Goal: Task Accomplishment & Management: Use online tool/utility

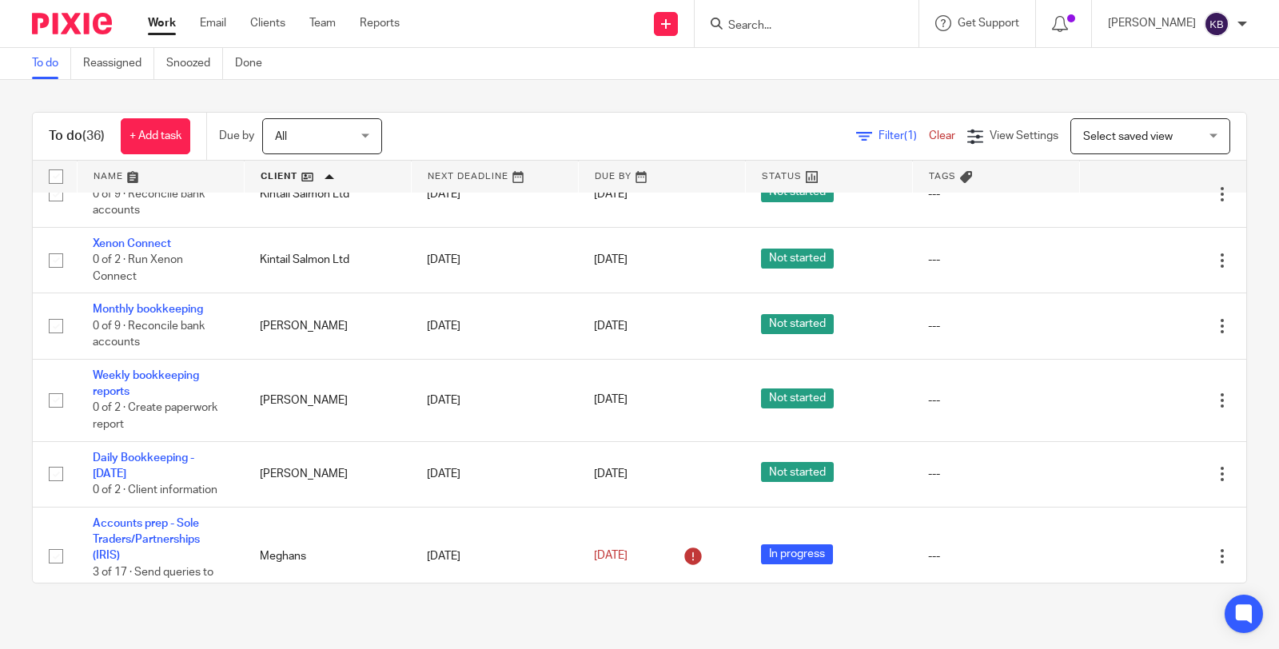
scroll to position [316, 0]
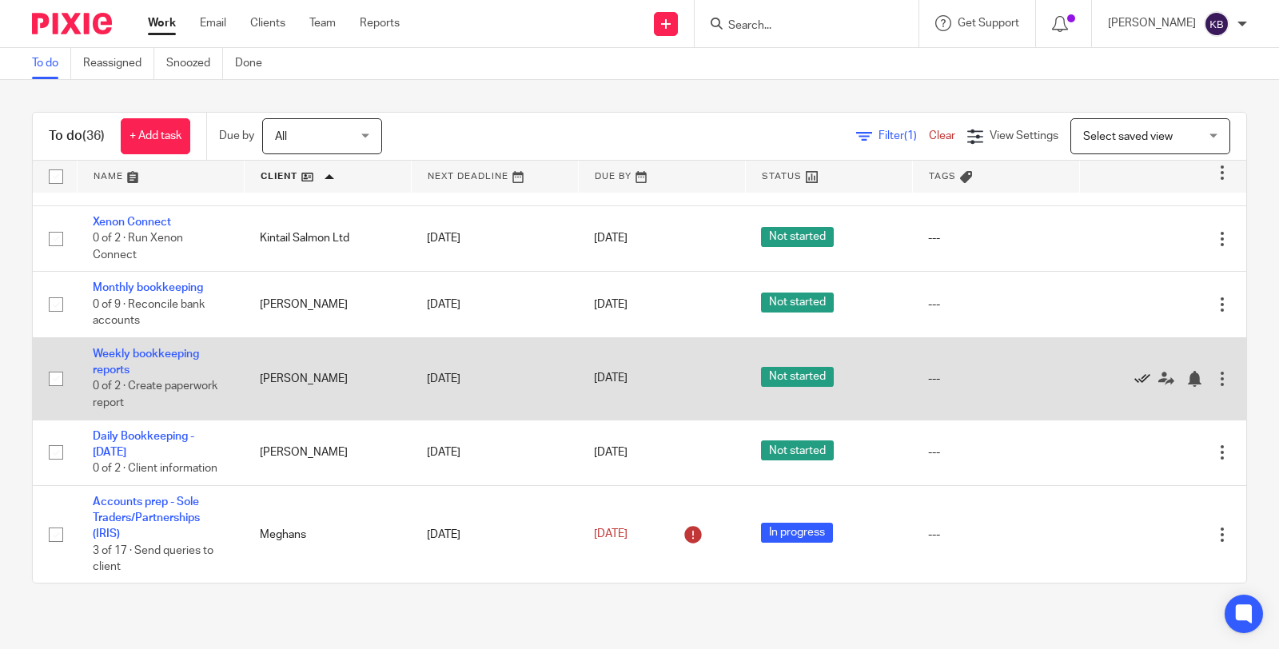
click at [1134, 387] on icon at bounding box center [1142, 379] width 16 height 16
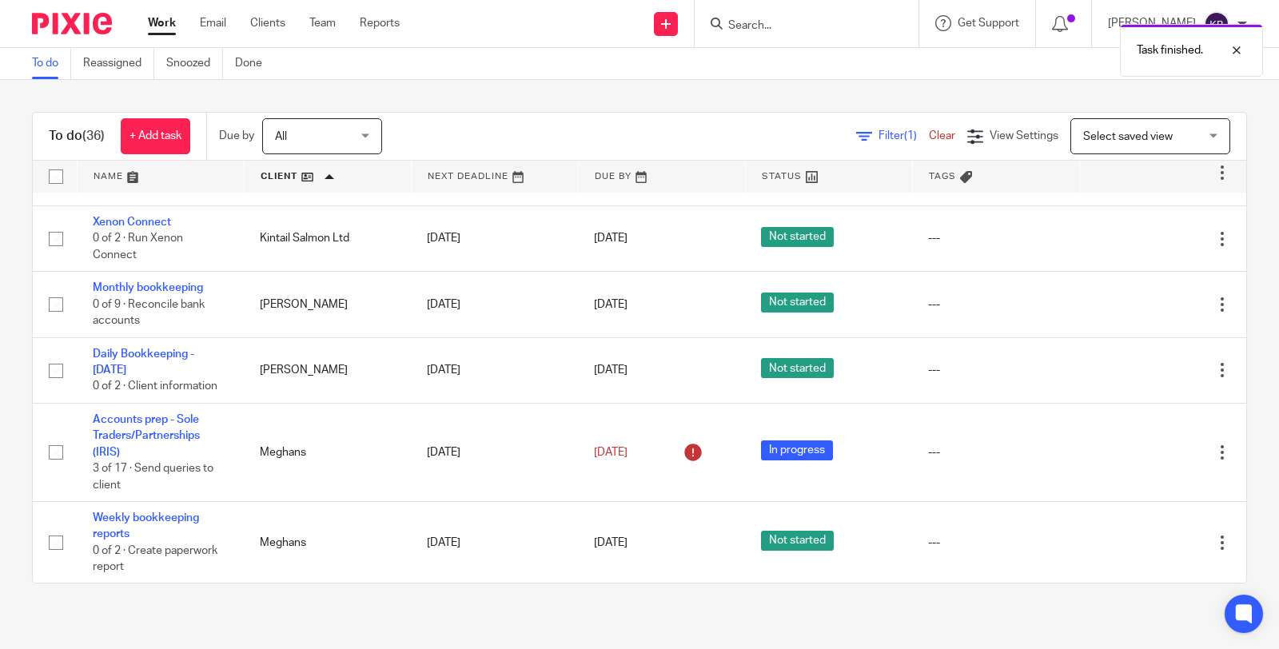
click at [1134, 379] on icon at bounding box center [1142, 371] width 16 height 16
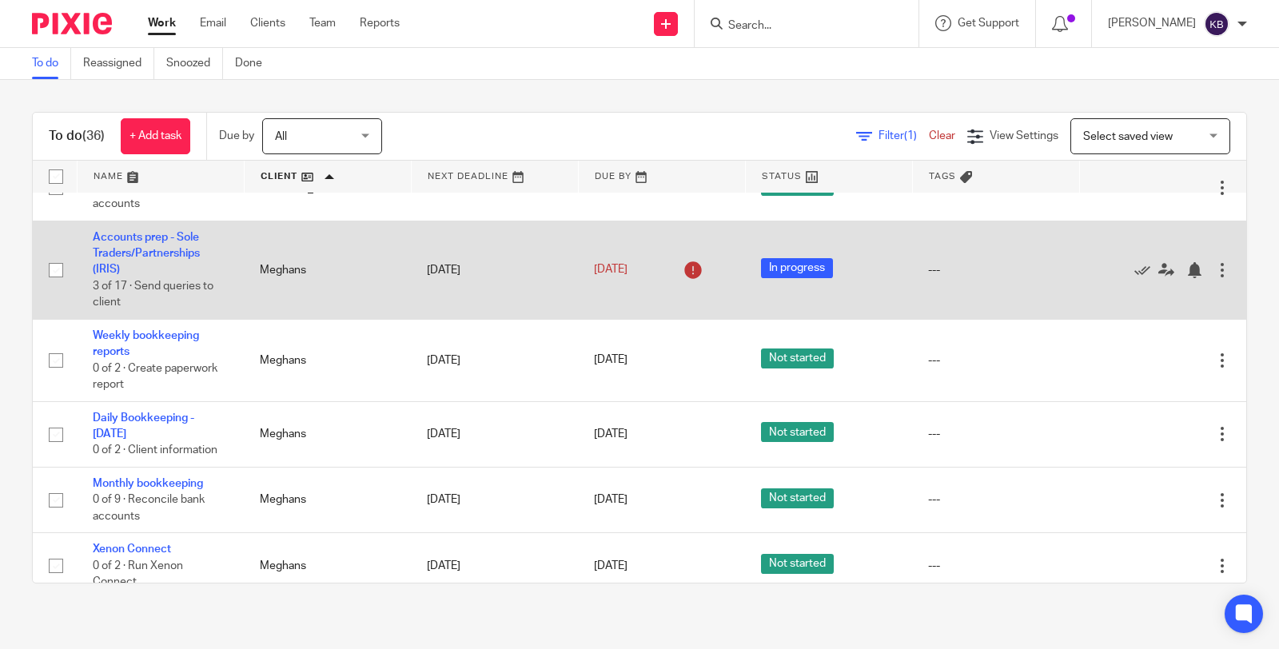
scroll to position [450, 0]
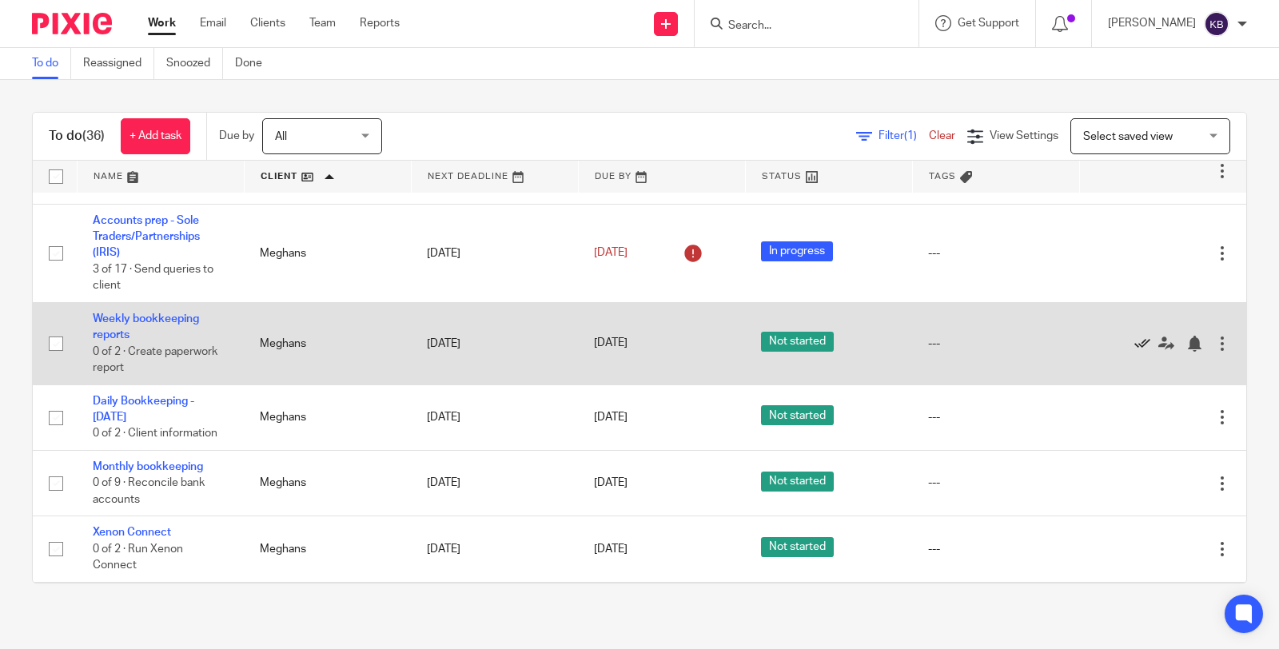
click at [1134, 352] on icon at bounding box center [1142, 344] width 16 height 16
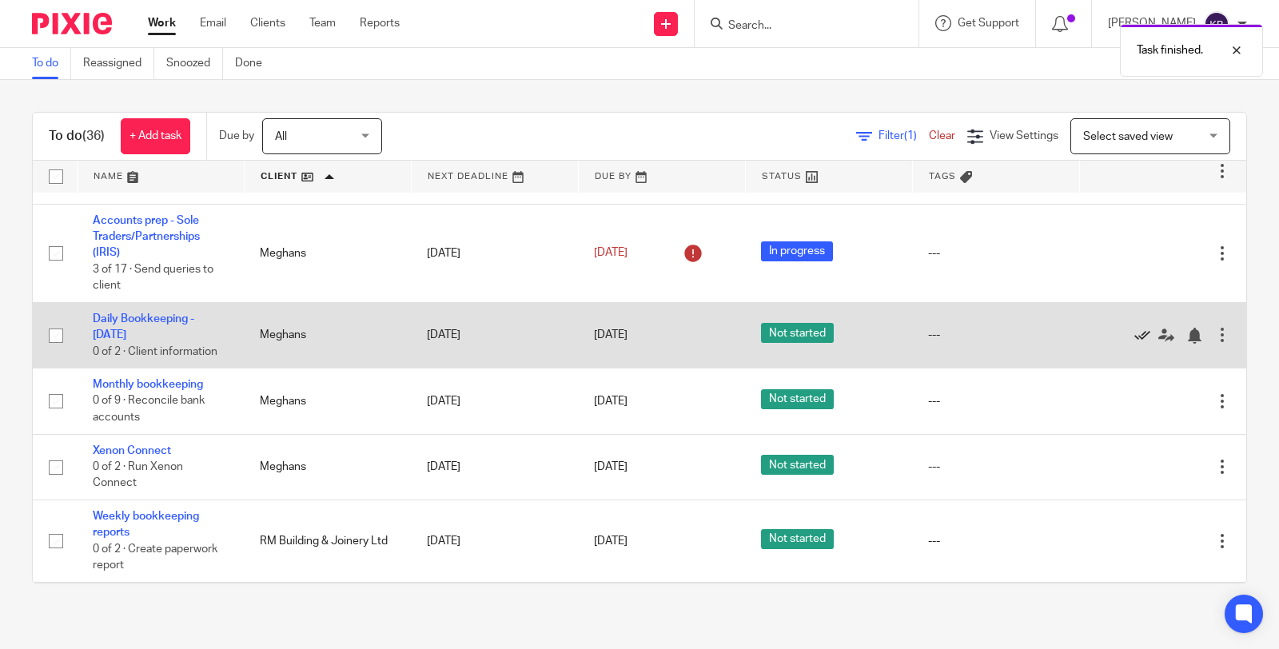
click at [1134, 344] on icon at bounding box center [1142, 336] width 16 height 16
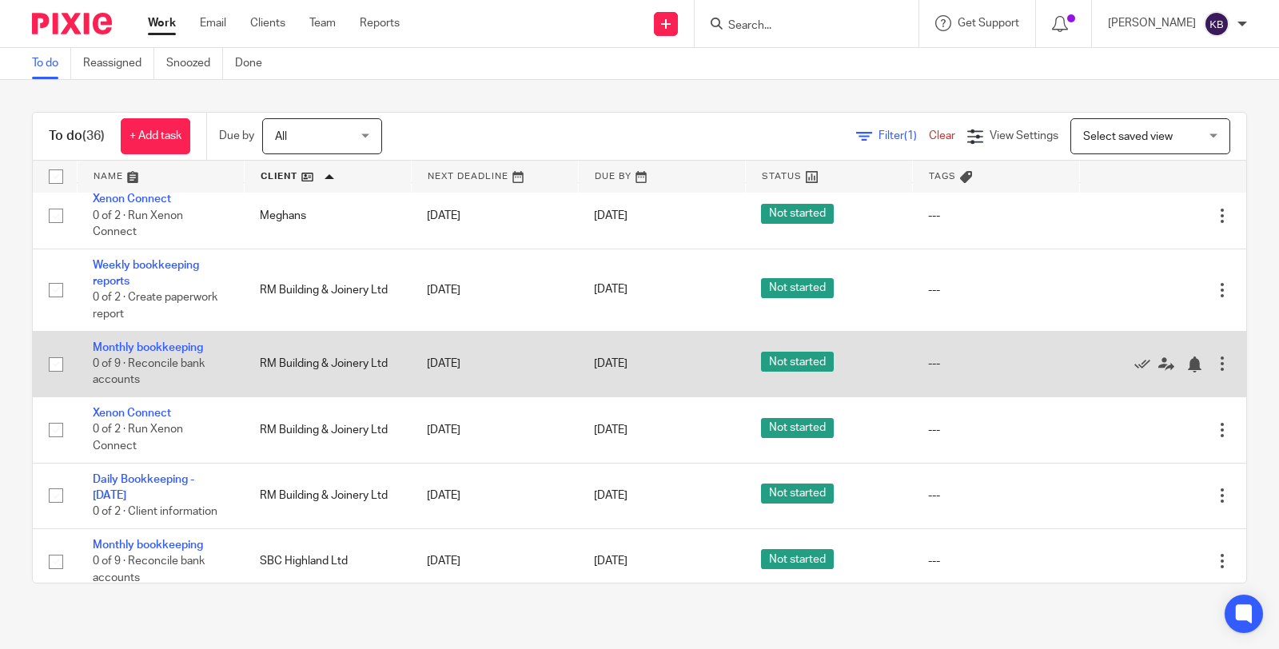
scroll to position [645, 0]
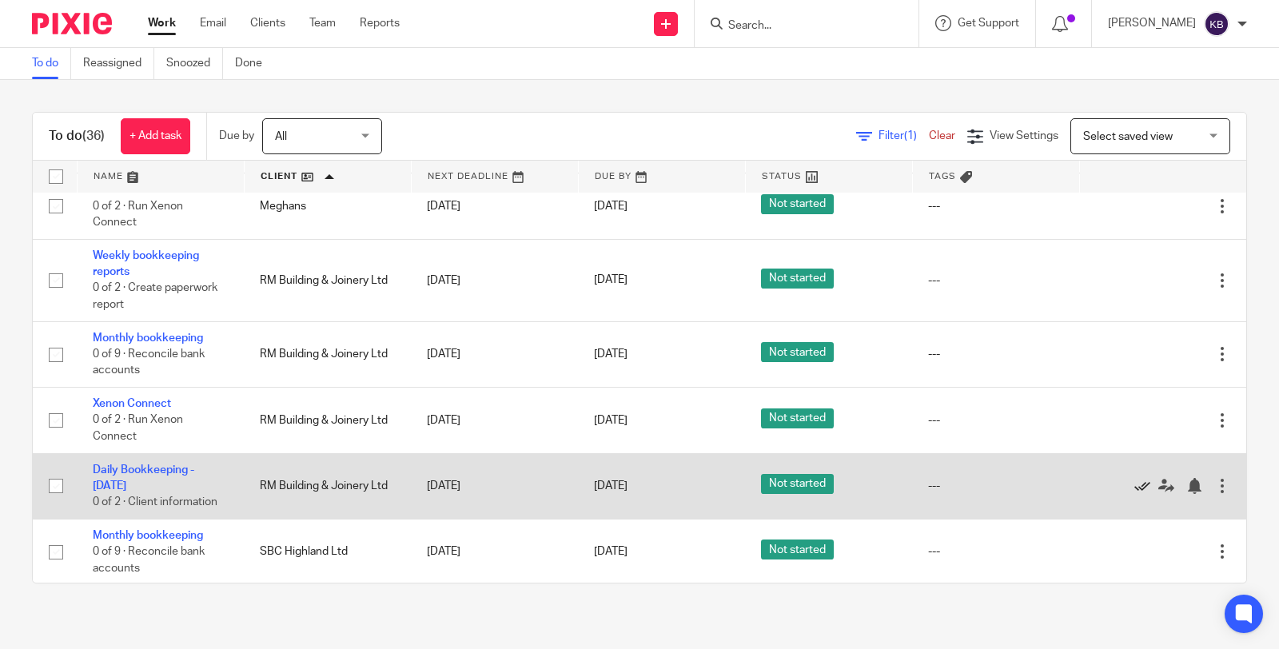
click at [1134, 494] on icon at bounding box center [1142, 486] width 16 height 16
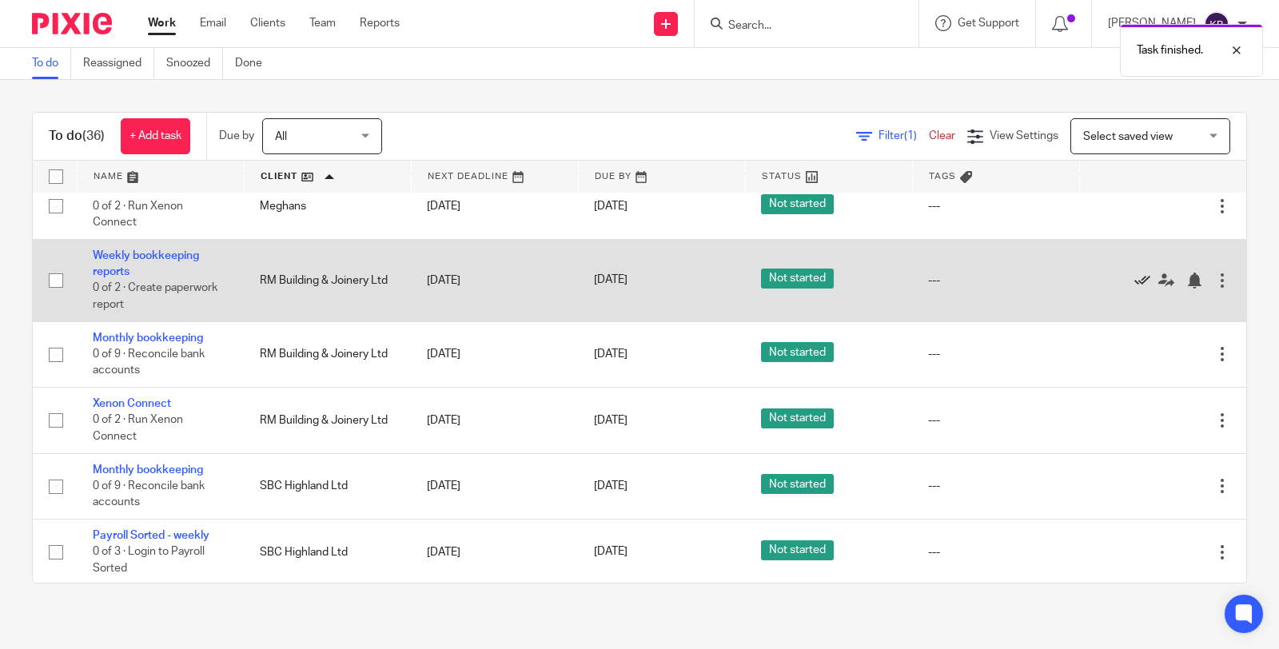
click at [1134, 289] on icon at bounding box center [1142, 281] width 16 height 16
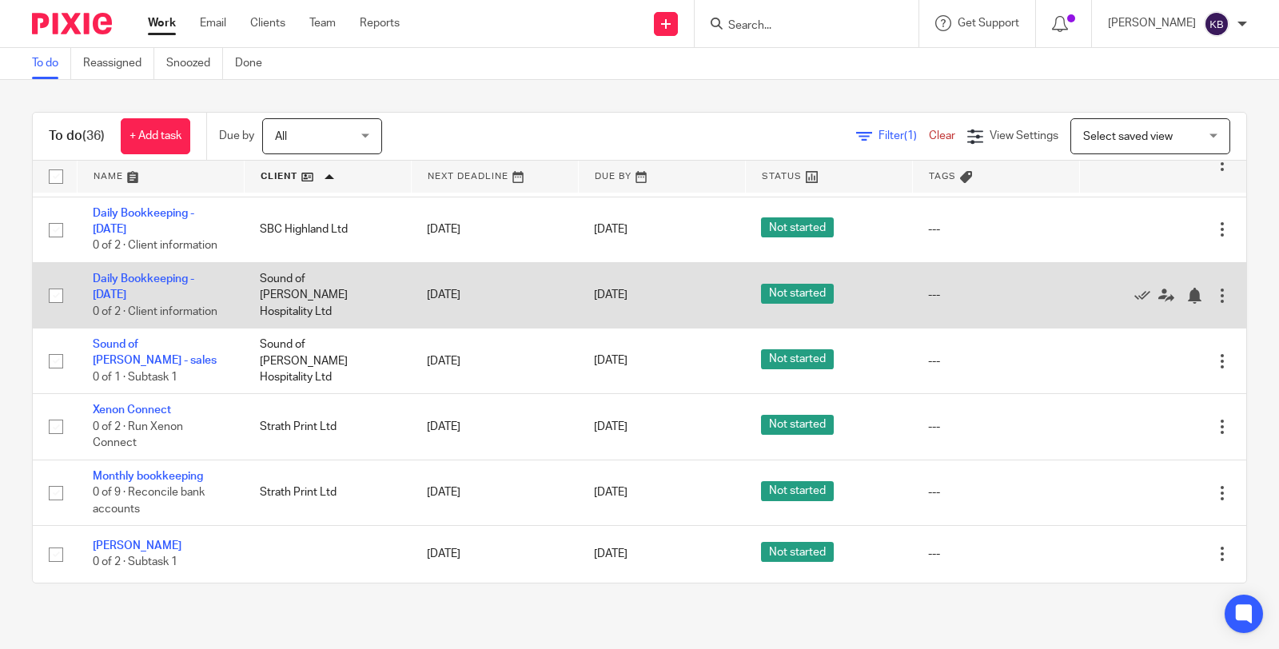
scroll to position [1203, 0]
click at [1134, 303] on link at bounding box center [1146, 295] width 24 height 16
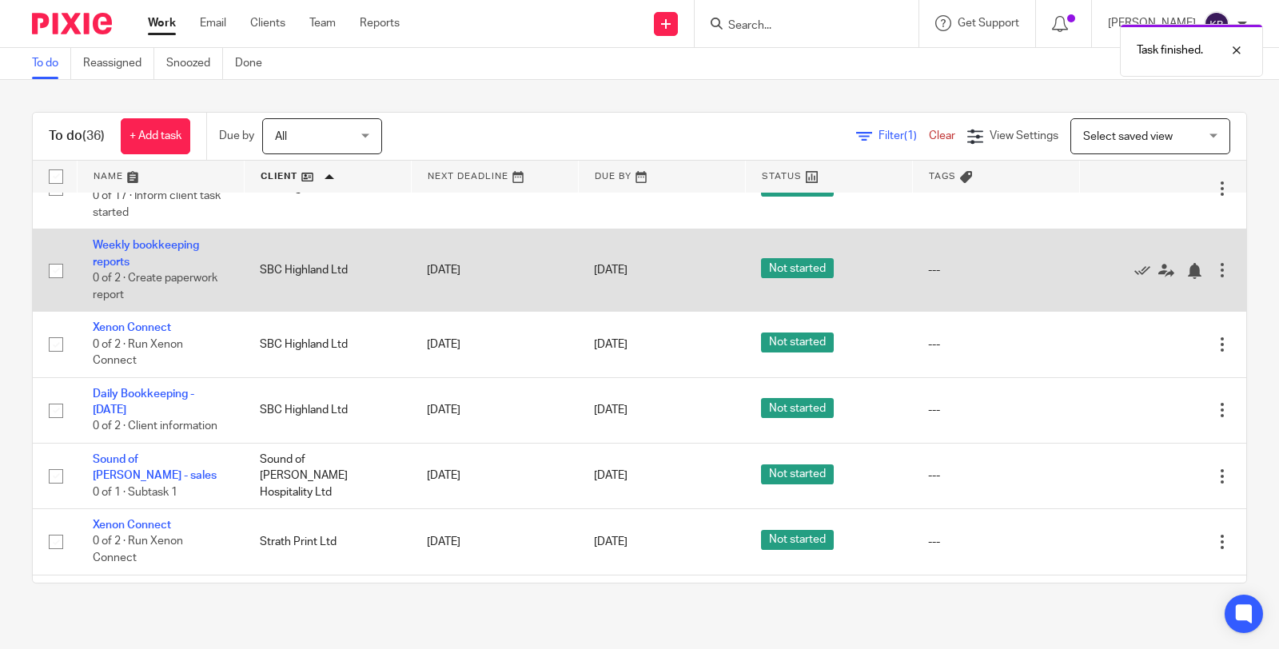
scroll to position [1001, 0]
click at [161, 266] on link "Weekly bookkeeping reports" at bounding box center [146, 252] width 106 height 27
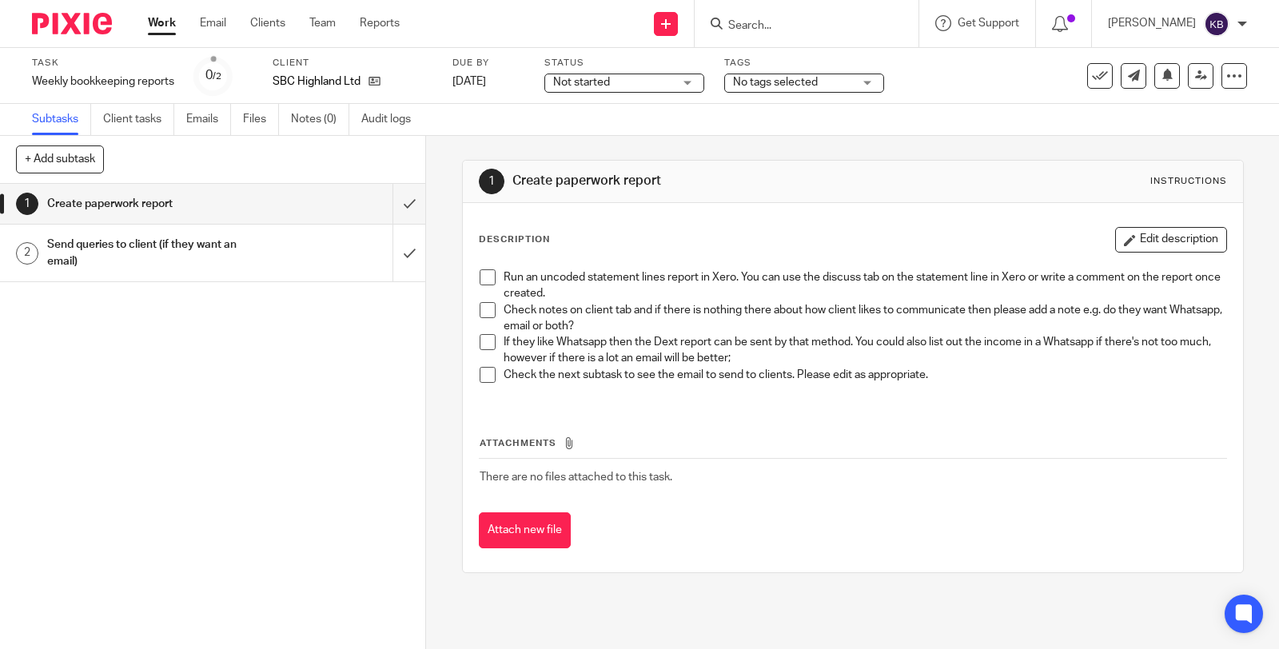
click at [155, 234] on h1 "Send queries to client (if they want an email)" at bounding box center [157, 253] width 220 height 41
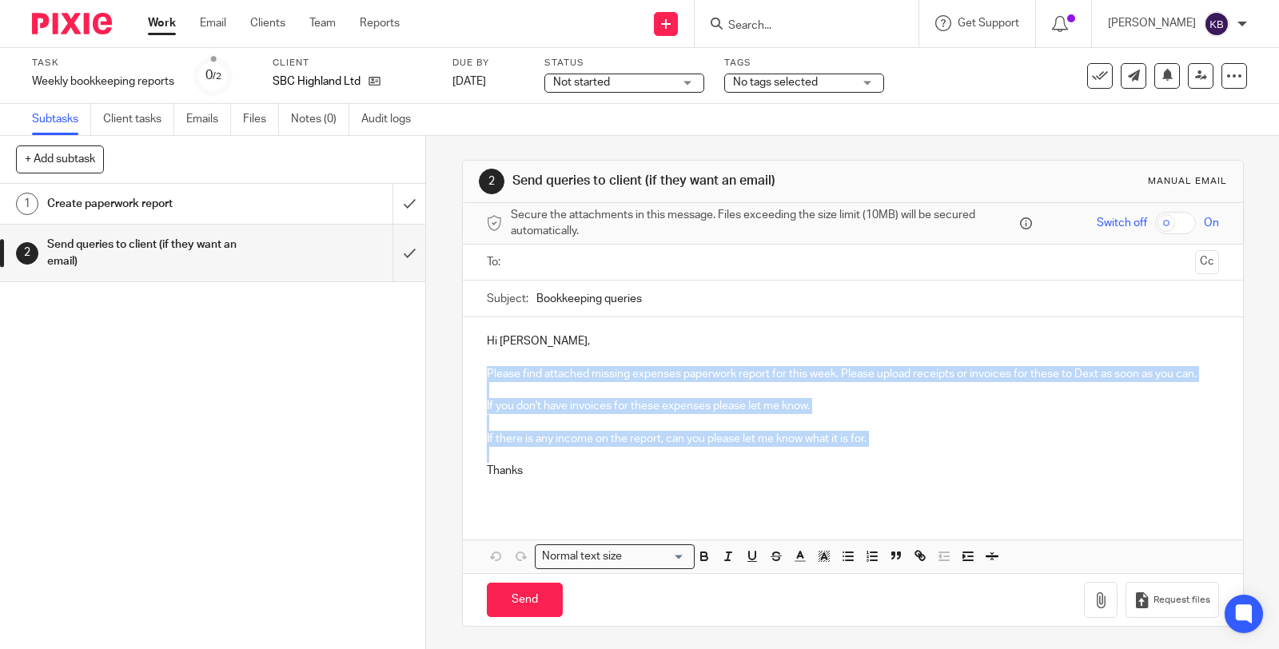
drag, startPoint x: 478, startPoint y: 374, endPoint x: 893, endPoint y: 468, distance: 425.2
click at [893, 468] on div "Hi Steven, Please find attached missing expenses paperwork report for this week…" at bounding box center [853, 412] width 780 height 190
copy div "Please find attached missing expenses paperwork report for this week. Please up…"
click at [70, 23] on img at bounding box center [72, 24] width 80 height 22
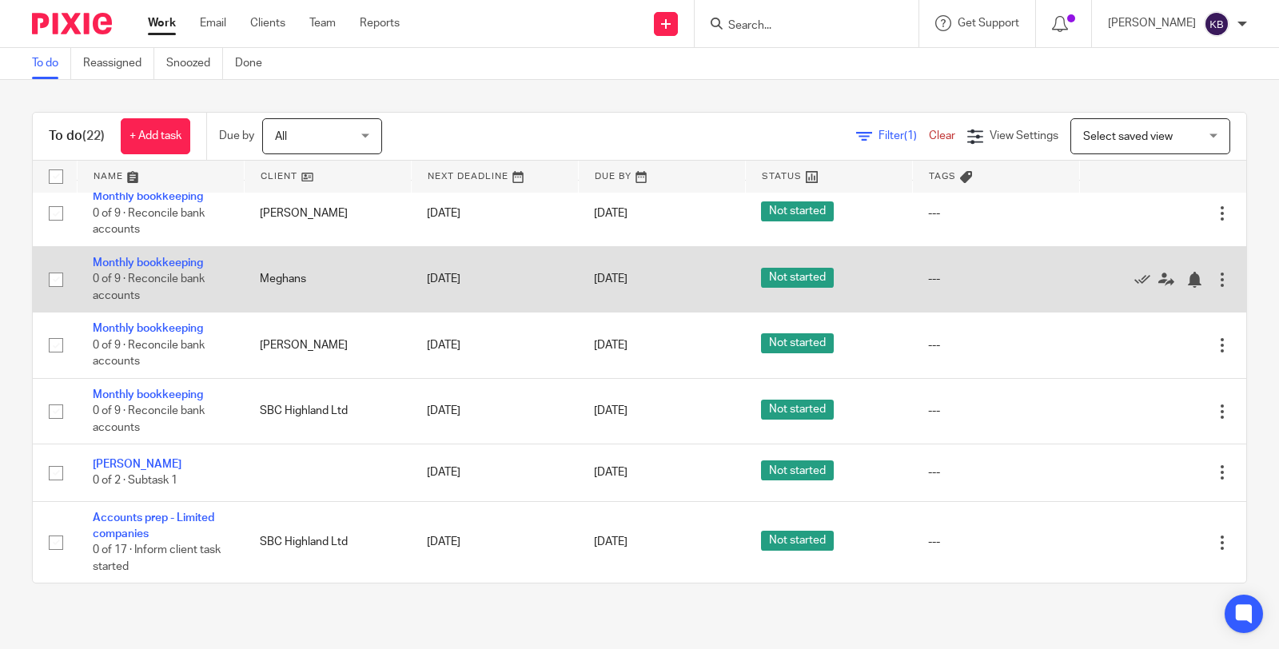
scroll to position [1140, 0]
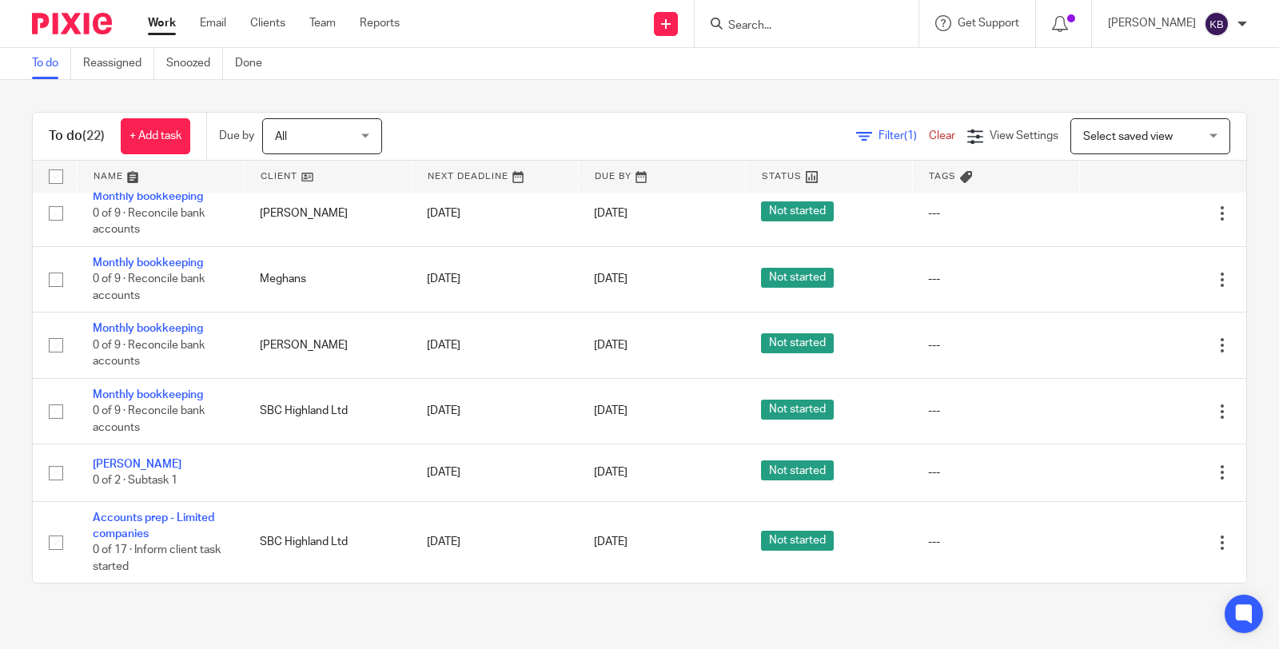
click at [345, 181] on link at bounding box center [328, 177] width 166 height 32
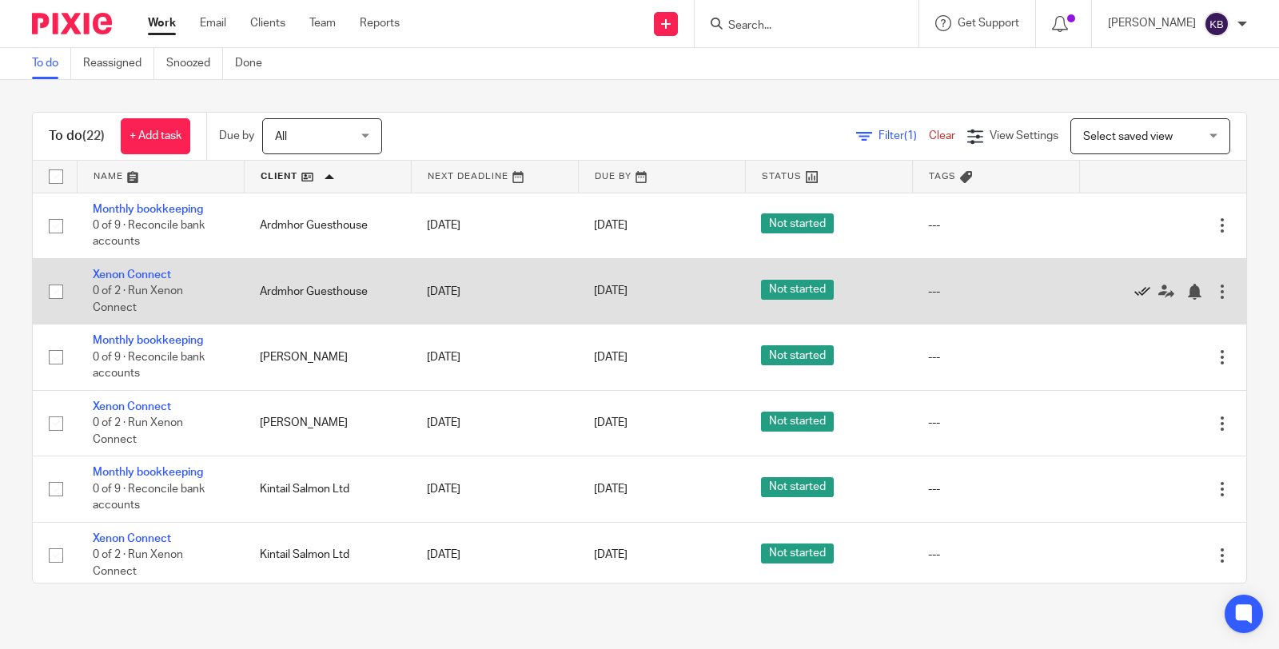
click at [1134, 293] on icon at bounding box center [1142, 292] width 16 height 16
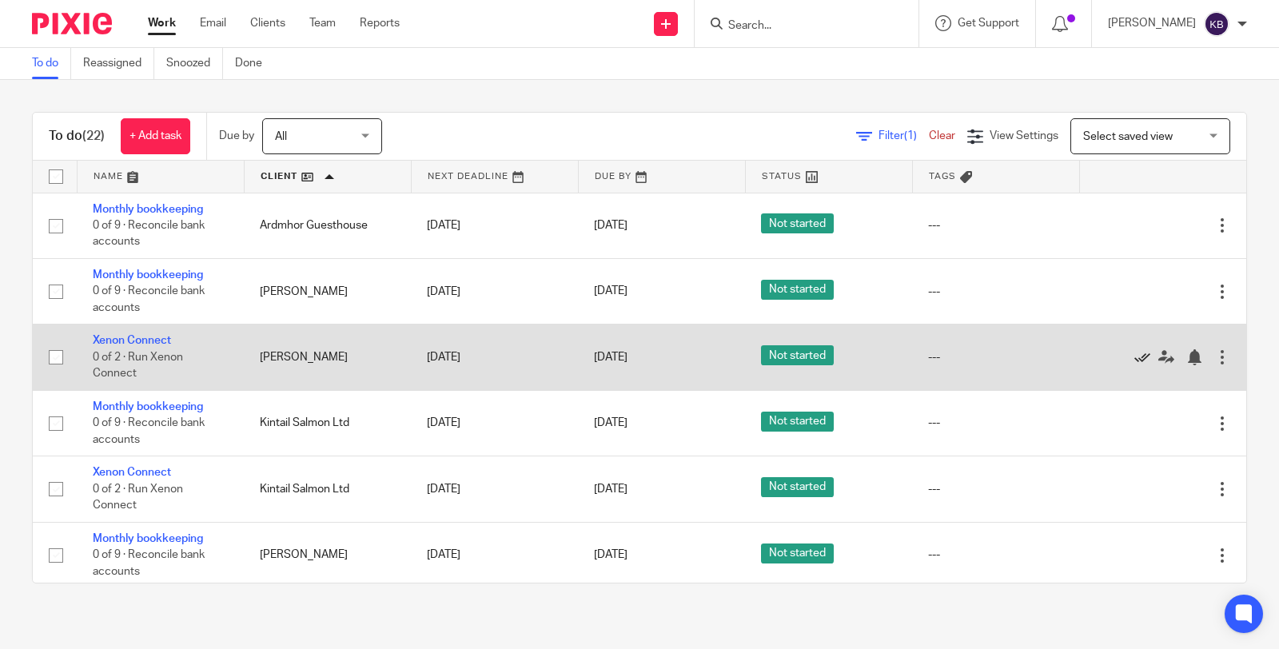
click at [1134, 362] on icon at bounding box center [1142, 357] width 16 height 16
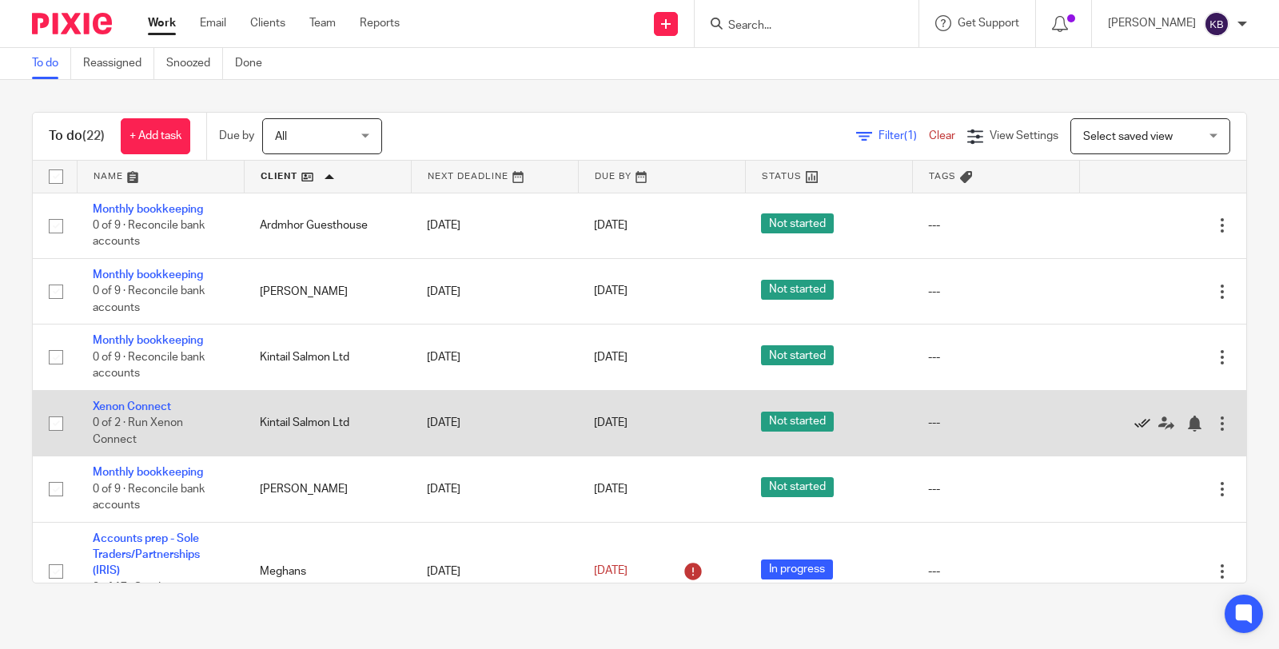
click at [1134, 432] on icon at bounding box center [1142, 424] width 16 height 16
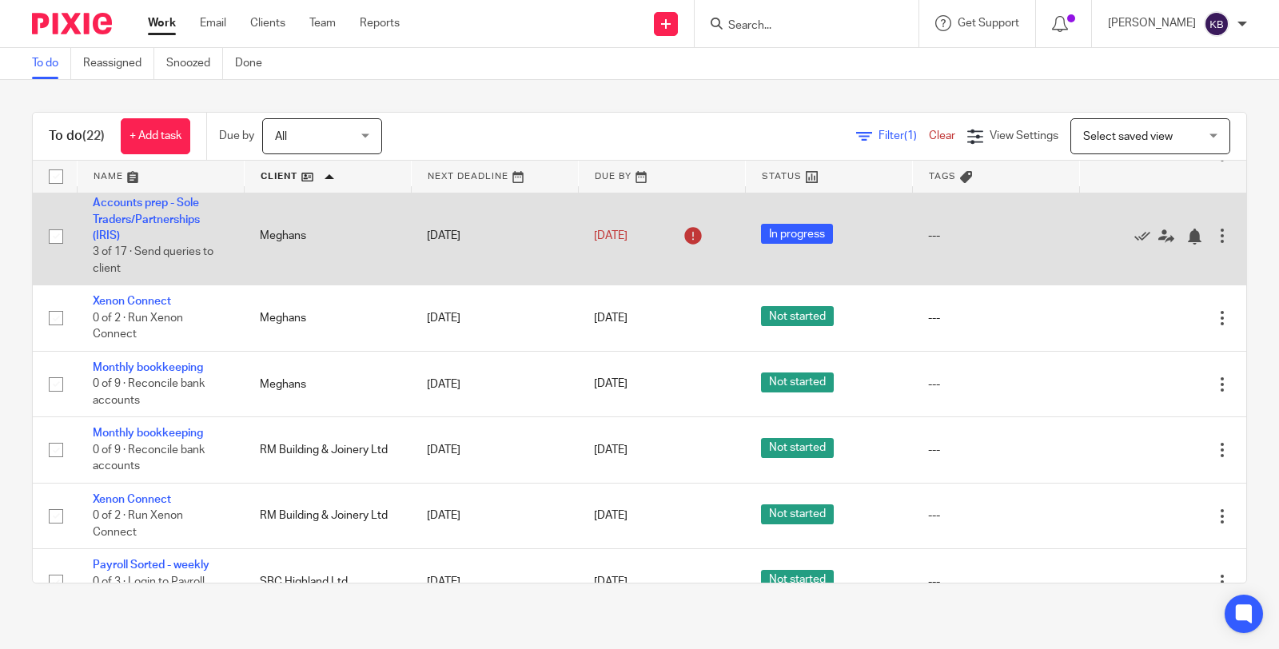
scroll to position [273, 0]
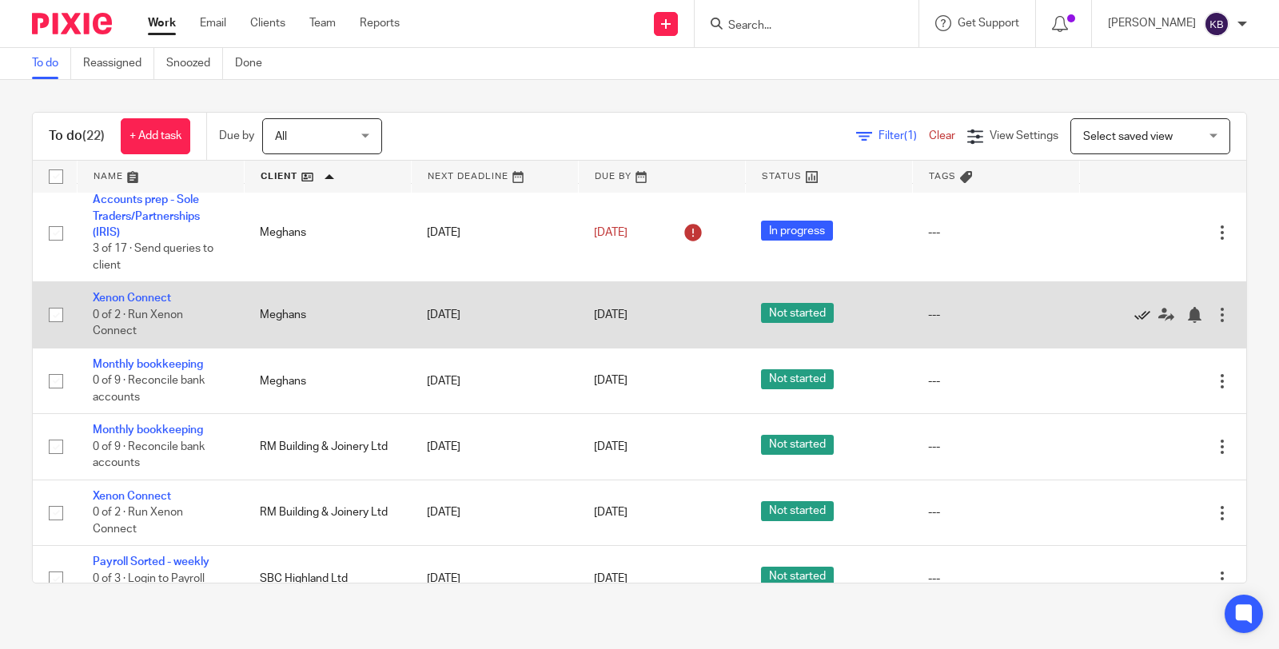
click at [1134, 323] on icon at bounding box center [1142, 315] width 16 height 16
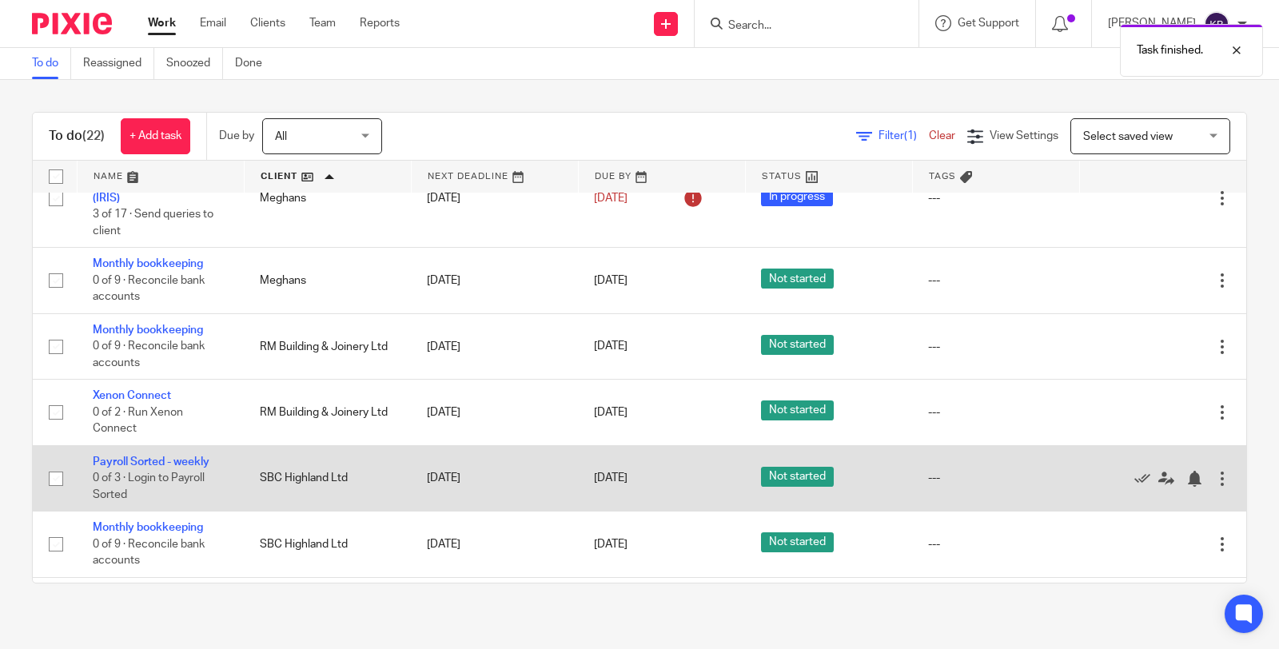
scroll to position [310, 0]
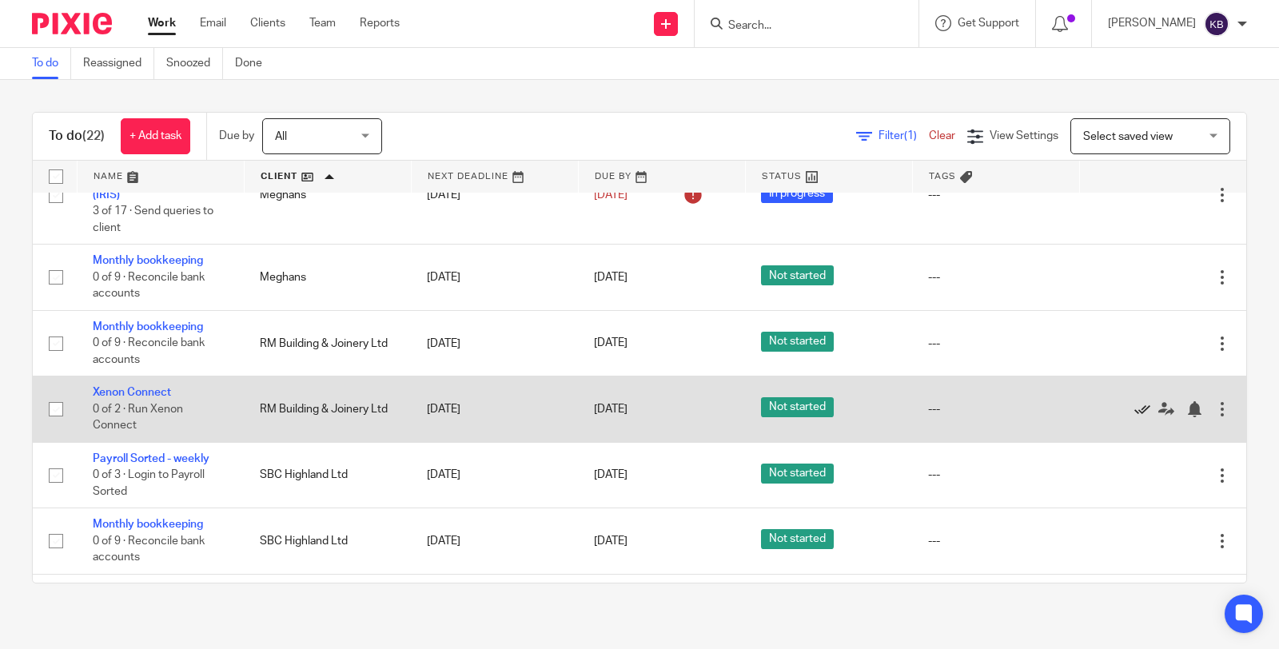
click at [1134, 417] on icon at bounding box center [1142, 409] width 16 height 16
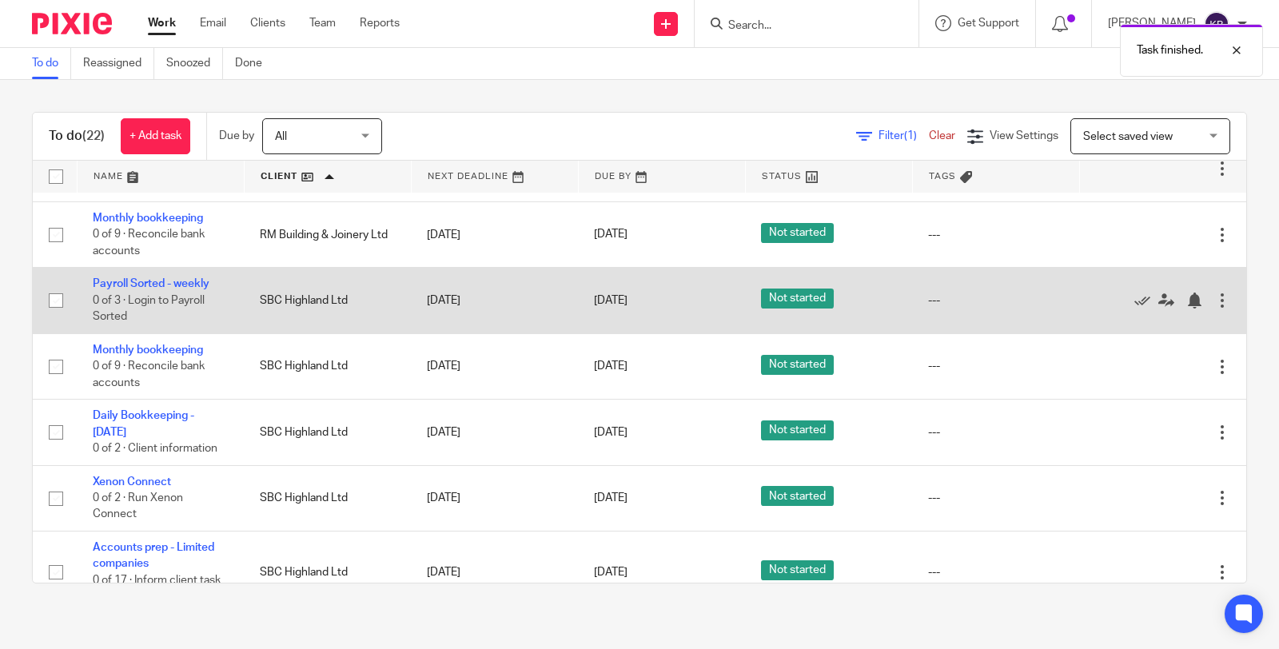
scroll to position [448, 0]
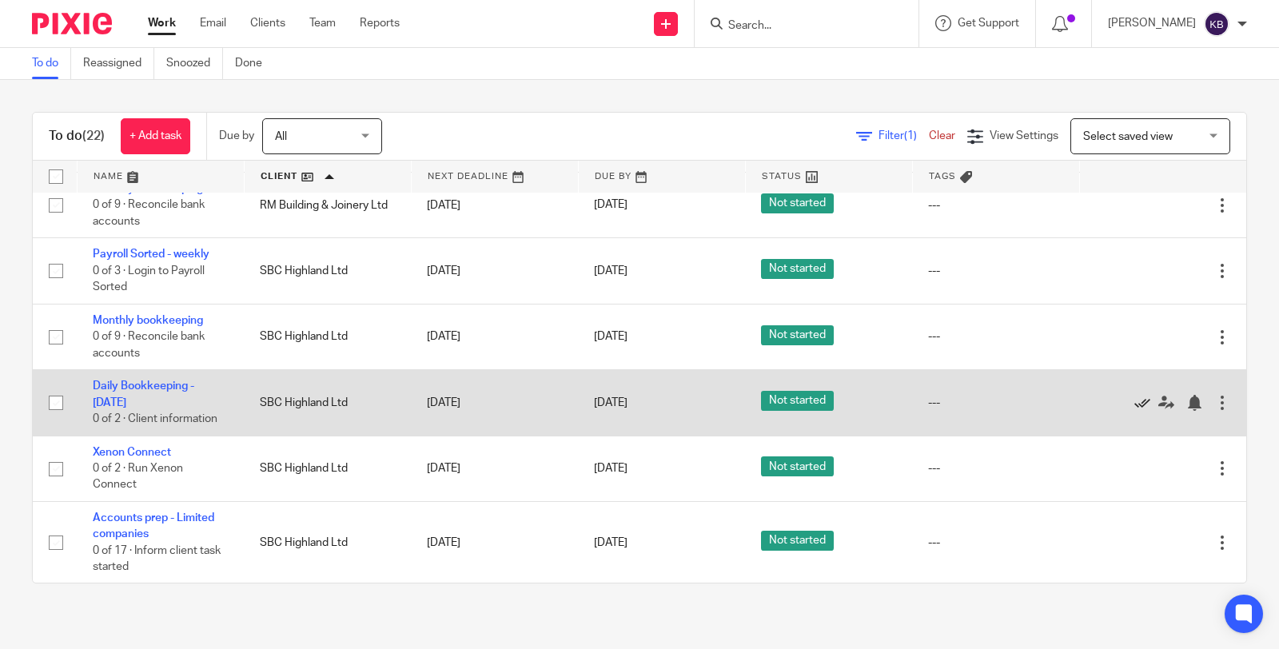
click at [1134, 411] on icon at bounding box center [1142, 403] width 16 height 16
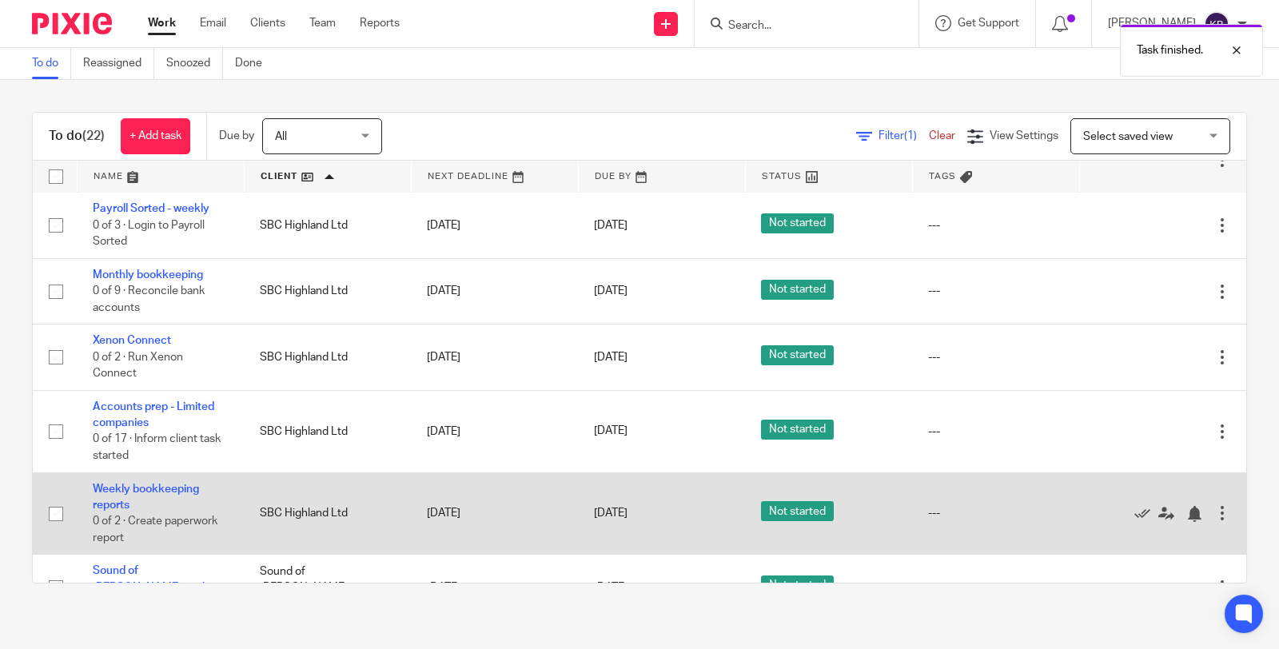
scroll to position [510, 0]
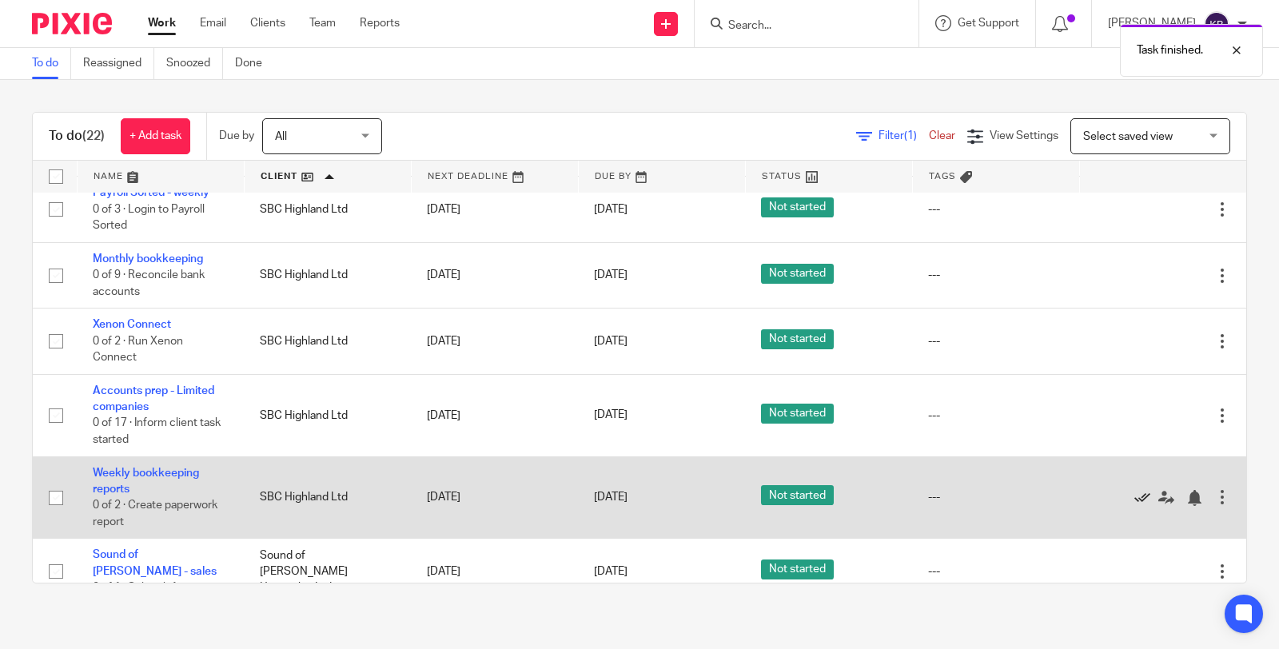
click at [1134, 506] on icon at bounding box center [1142, 498] width 16 height 16
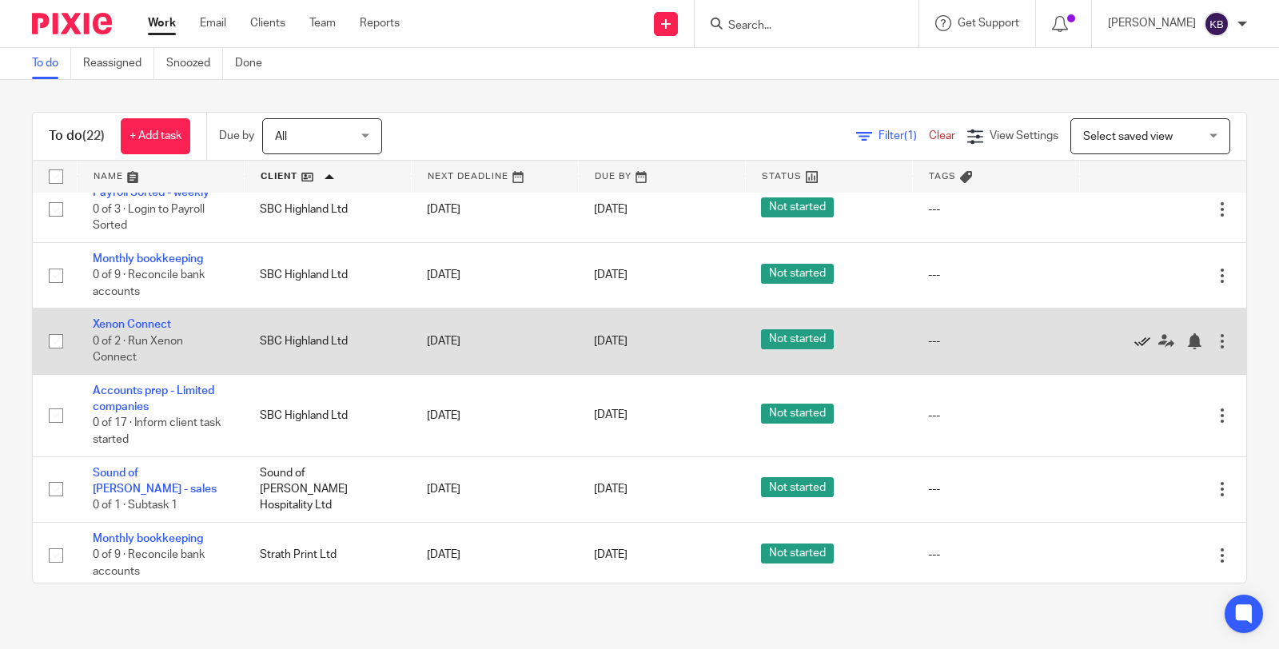
click at [1134, 349] on icon at bounding box center [1142, 341] width 16 height 16
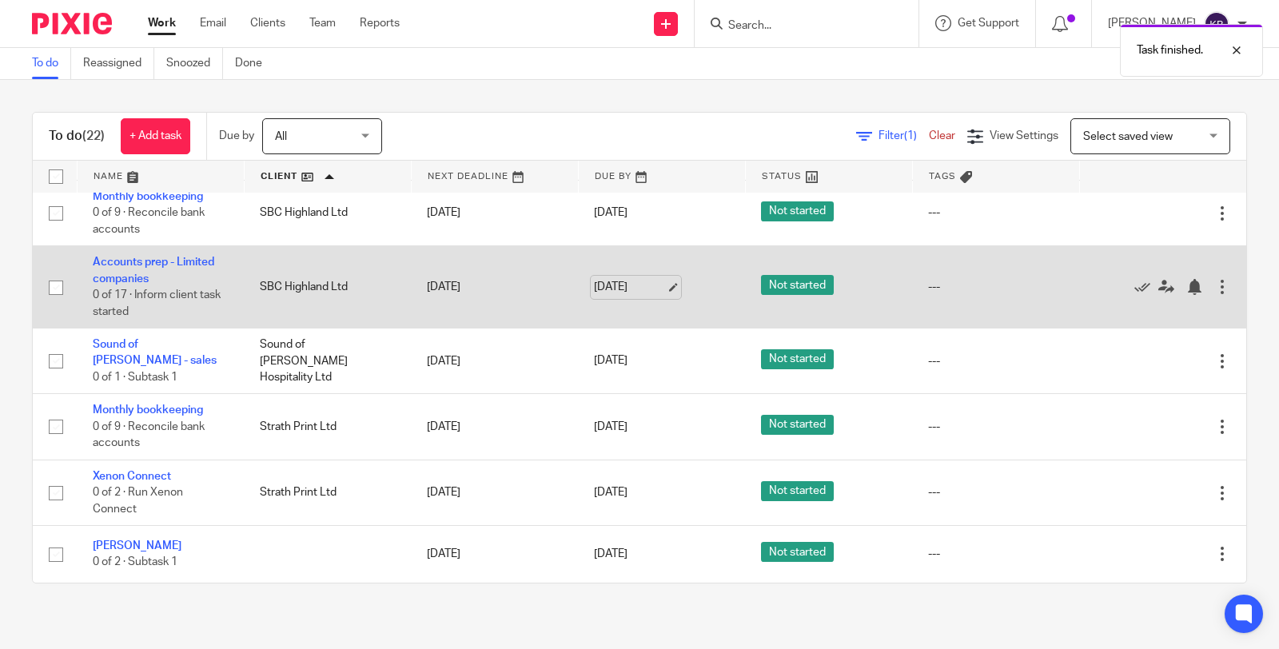
scroll to position [584, 0]
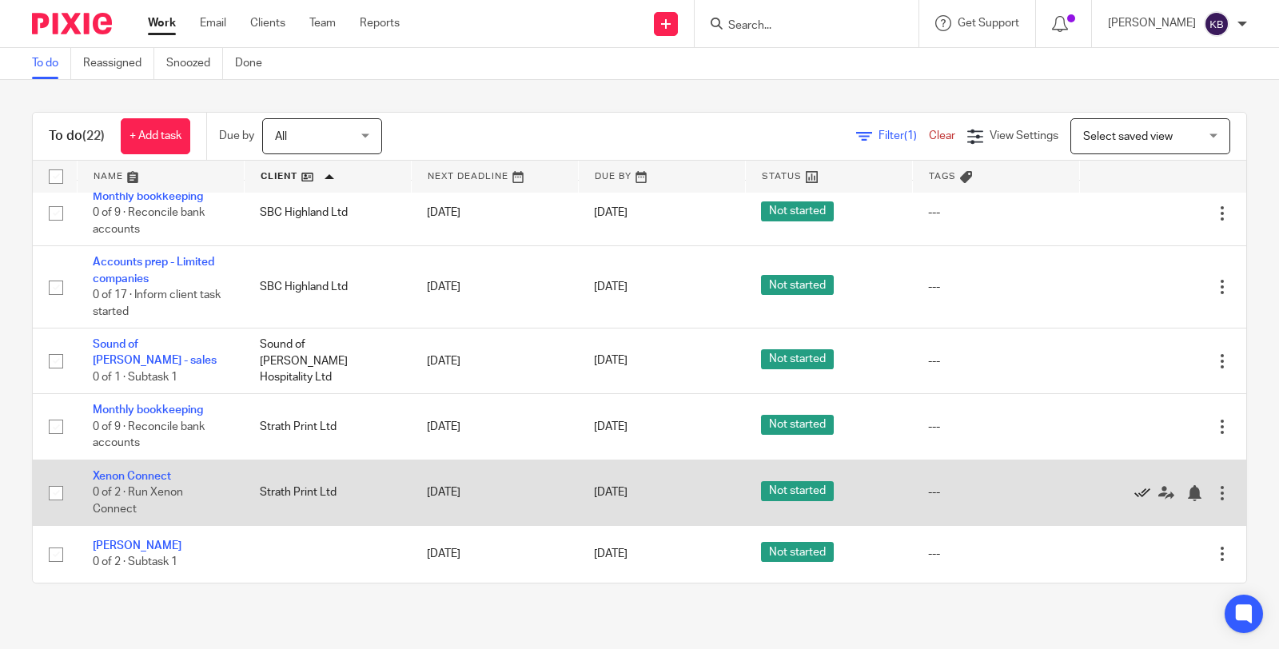
click at [1134, 492] on icon at bounding box center [1142, 493] width 16 height 16
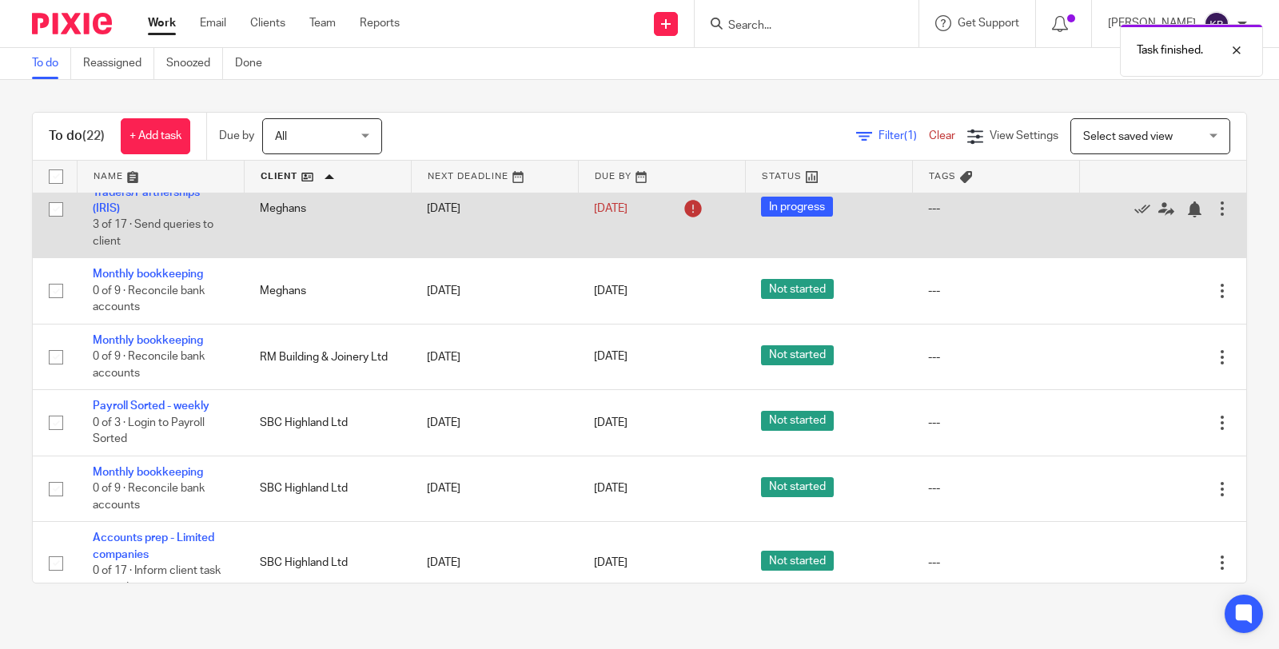
scroll to position [281, 0]
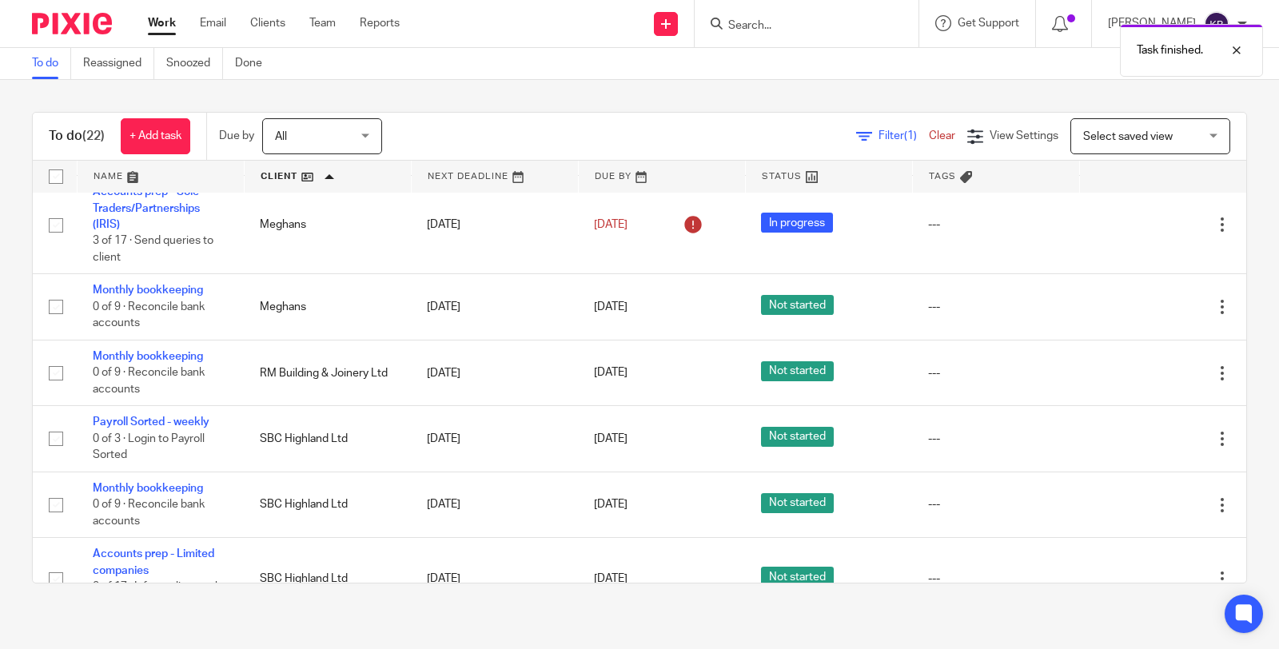
click at [171, 172] on link at bounding box center [161, 177] width 166 height 32
